Goal: Task Accomplishment & Management: Manage account settings

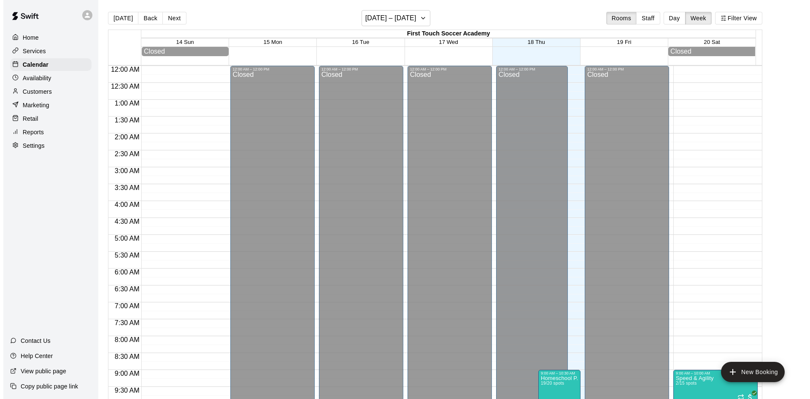
scroll to position [172, 0]
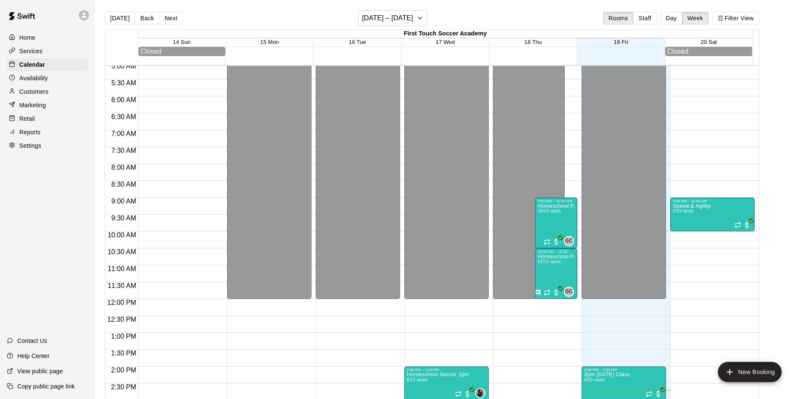
click at [71, 97] on div "Customers" at bounding box center [47, 91] width 81 height 13
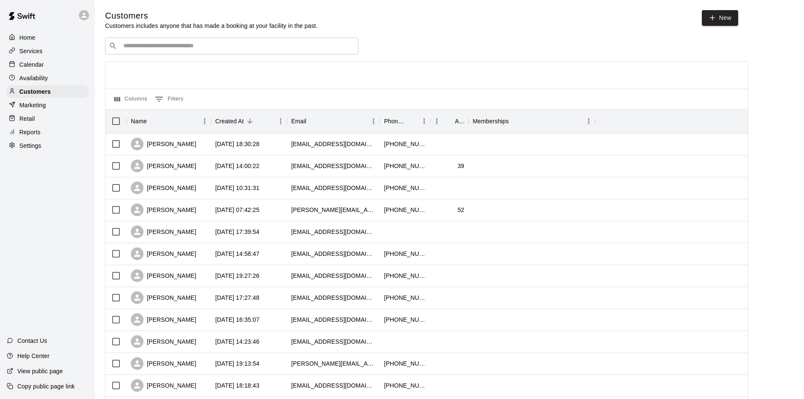
click at [303, 50] on input "Search customers by name or email" at bounding box center [238, 46] width 234 height 8
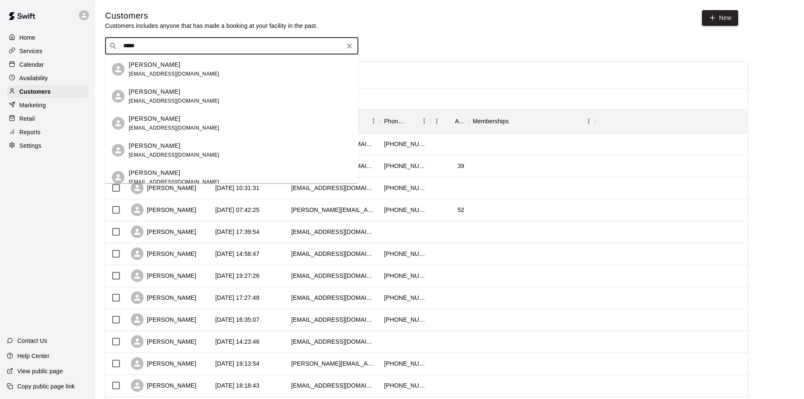
type input "******"
click at [225, 69] on div "[PERSON_NAME] [EMAIL_ADDRESS][DOMAIN_NAME]" at bounding box center [240, 69] width 223 height 18
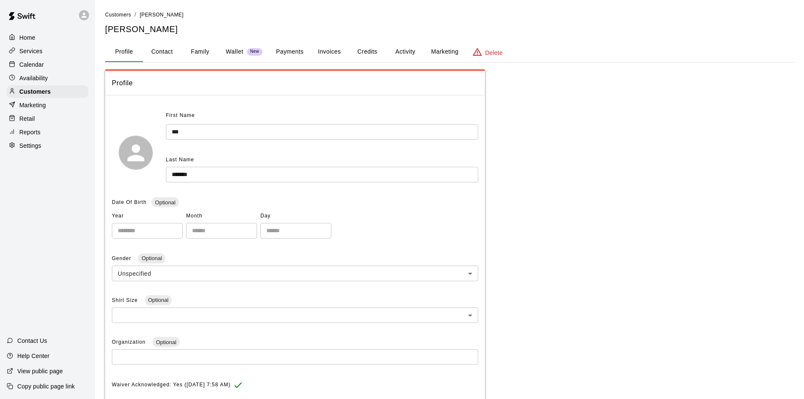
click at [291, 48] on button "Payments" at bounding box center [289, 52] width 41 height 20
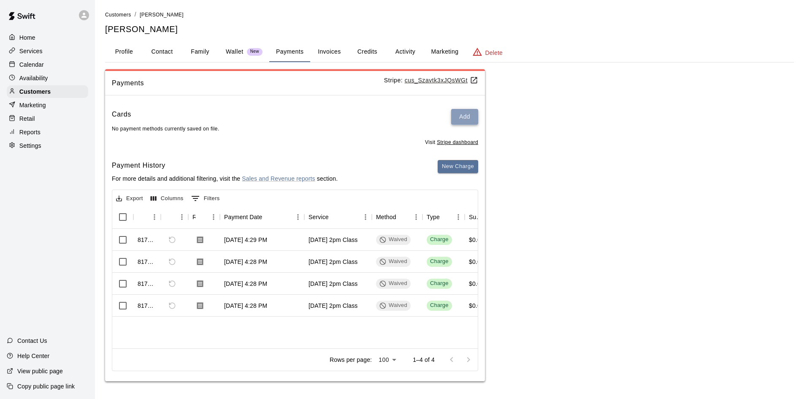
click at [455, 113] on button "Add" at bounding box center [464, 117] width 27 height 16
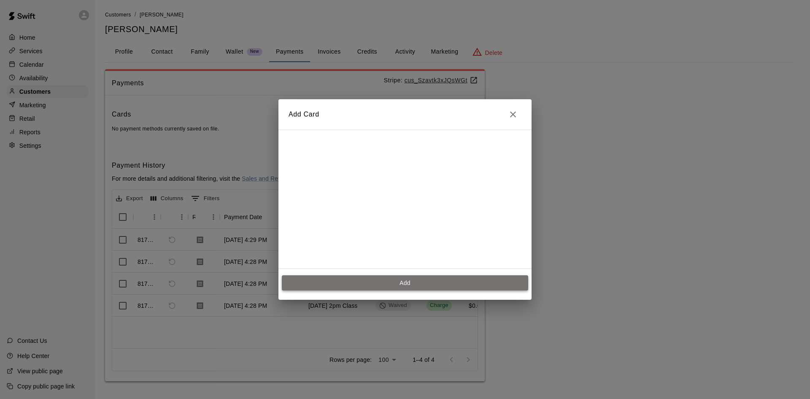
click at [410, 284] on button "Add" at bounding box center [405, 283] width 246 height 16
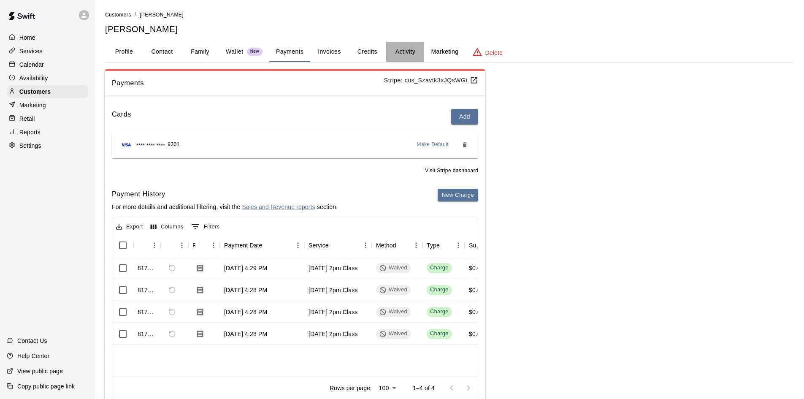
click at [409, 52] on button "Activity" at bounding box center [405, 52] width 38 height 20
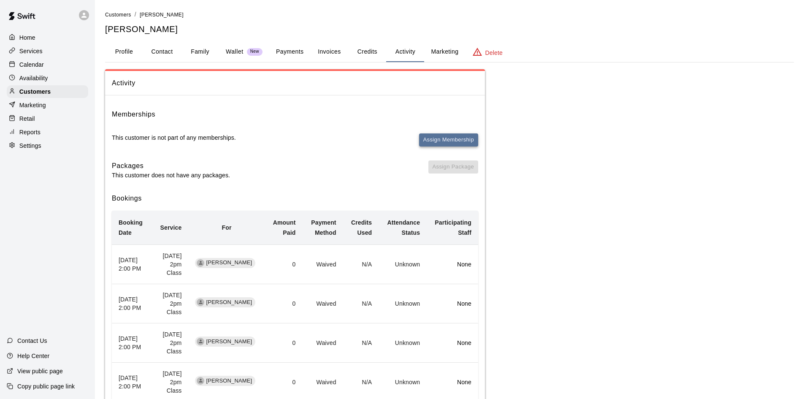
click at [435, 141] on button "Assign Membership" at bounding box center [448, 139] width 59 height 13
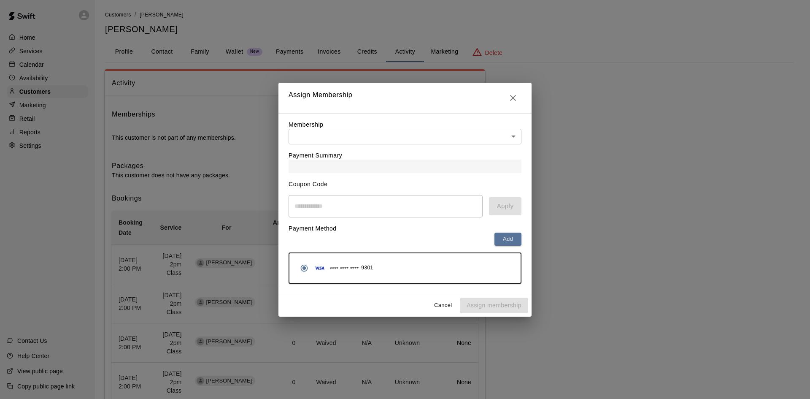
click at [403, 134] on body "Home Services Calendar Availability Customers Marketing Retail Reports Settings…" at bounding box center [405, 343] width 810 height 686
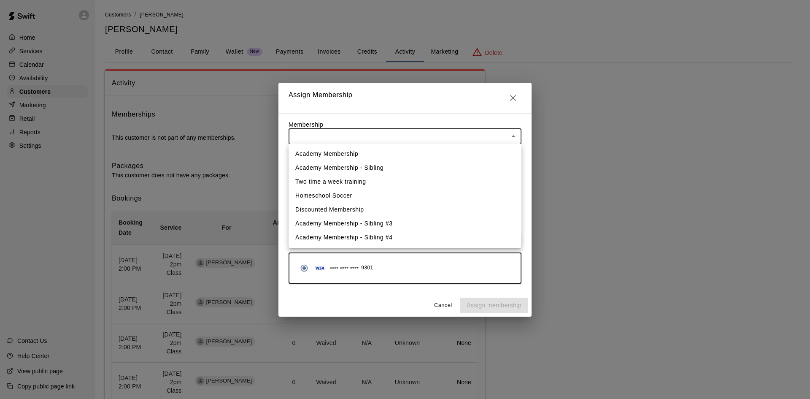
click at [335, 150] on li "Academy Membership" at bounding box center [405, 154] width 233 height 14
type input "**********"
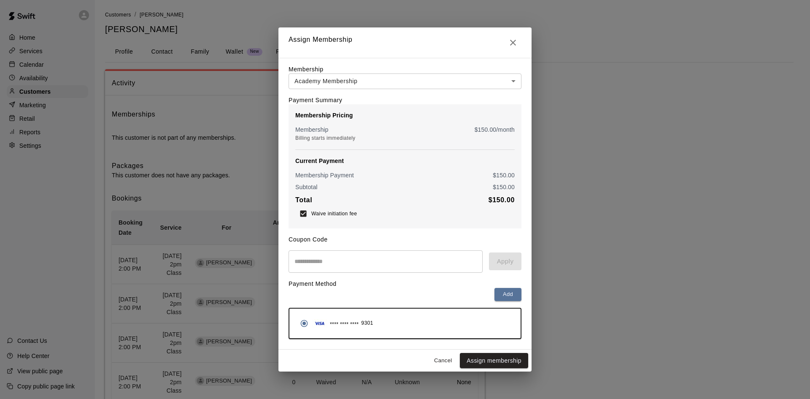
click at [505, 81] on body "Home Services Calendar Availability Customers Marketing Retail Reports Settings…" at bounding box center [405, 343] width 810 height 686
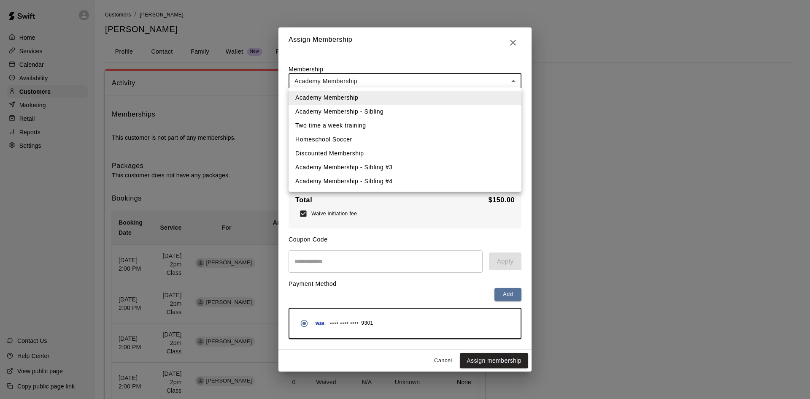
click at [449, 110] on li "Academy Membership - Sibling" at bounding box center [405, 112] width 233 height 14
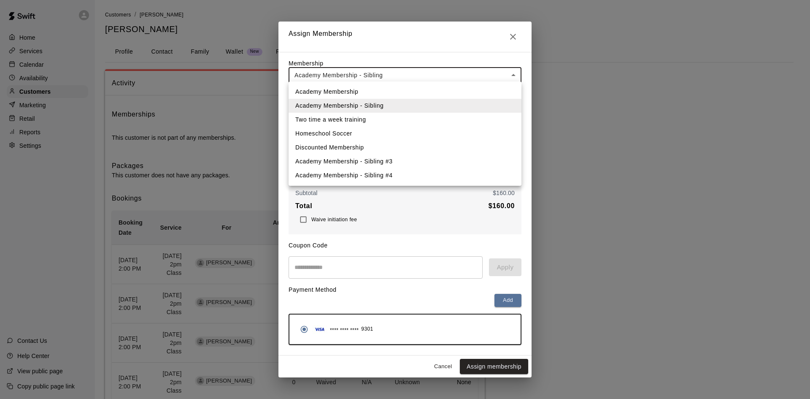
click at [511, 73] on body "Home Services Calendar Availability Customers Marketing Retail Reports Settings…" at bounding box center [405, 343] width 810 height 686
click at [386, 94] on li "Academy Membership" at bounding box center [405, 92] width 233 height 14
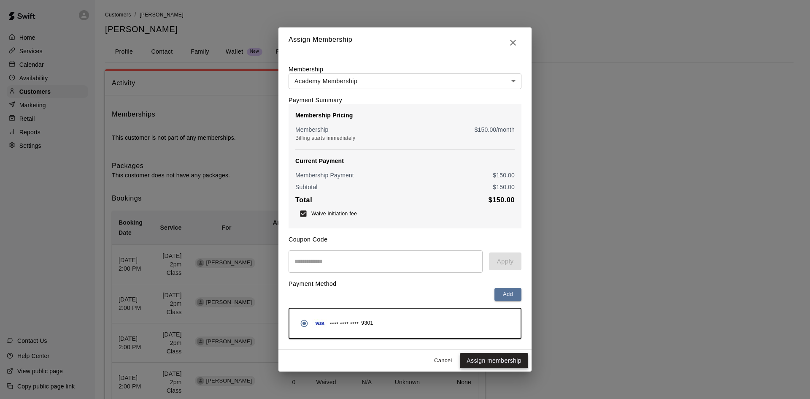
click at [485, 363] on button "Assign membership" at bounding box center [494, 361] width 68 height 16
